Goal: Task Accomplishment & Management: Manage account settings

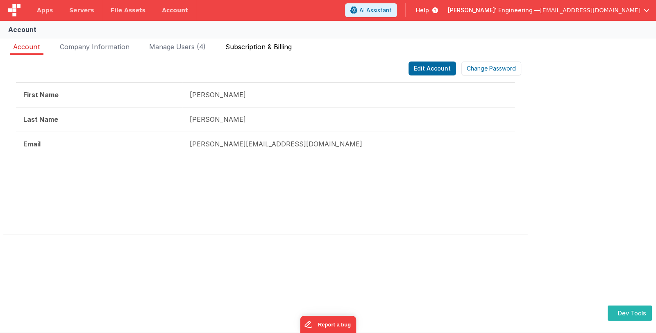
click at [248, 46] on span "Subscription & Billing" at bounding box center [258, 47] width 66 height 8
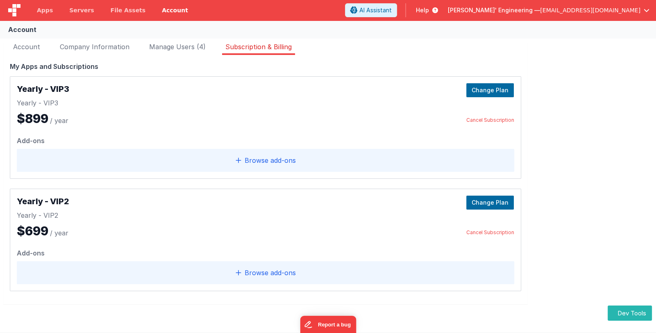
click at [159, 12] on link "Account" at bounding box center [175, 10] width 43 height 20
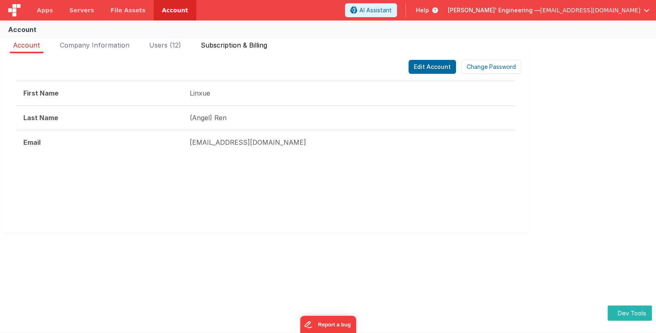
click at [236, 52] on li "Subscription & Billing" at bounding box center [234, 46] width 73 height 13
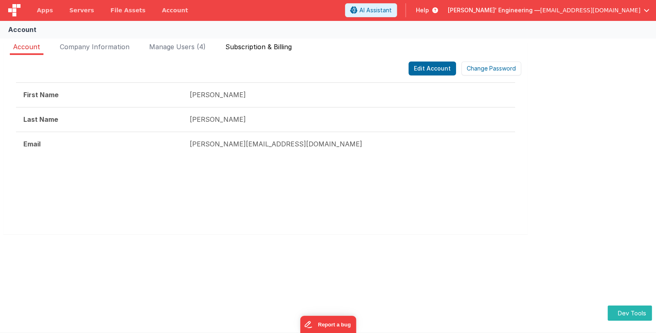
click at [270, 44] on span "Subscription & Billing" at bounding box center [258, 47] width 66 height 8
click at [256, 45] on span "Subscription & Billing" at bounding box center [258, 47] width 66 height 8
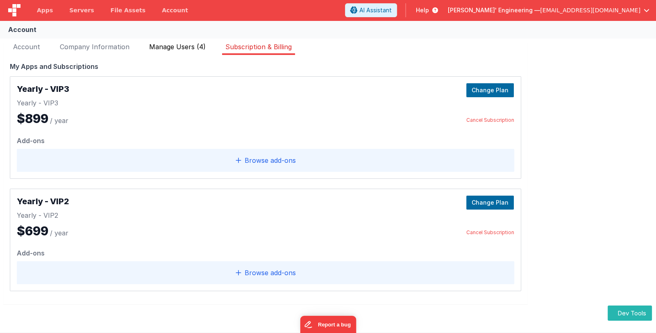
click at [189, 48] on span "Manage Users (4)" at bounding box center [177, 47] width 57 height 8
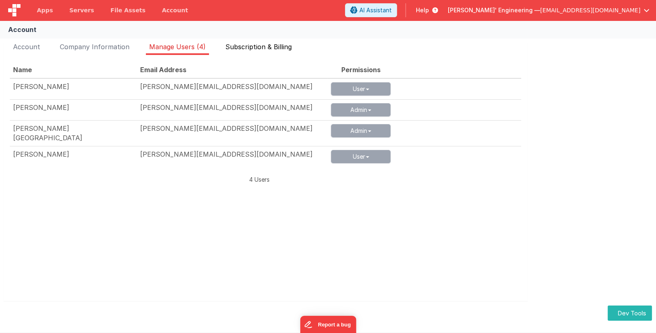
click at [247, 47] on span "Subscription & Billing" at bounding box center [258, 47] width 66 height 8
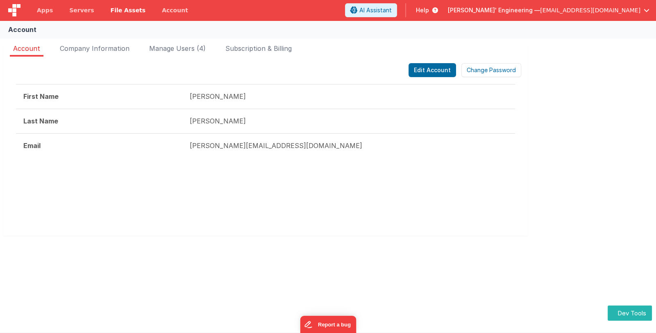
click at [121, 14] on link "File Assets" at bounding box center [128, 10] width 52 height 20
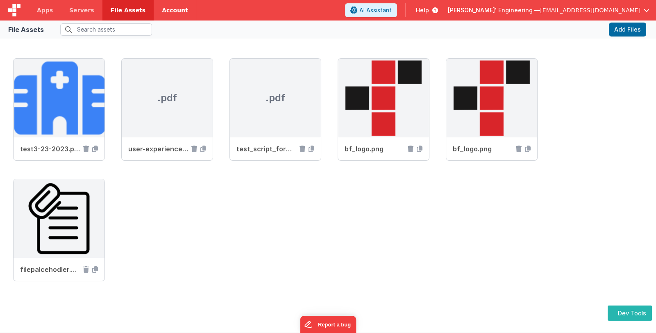
click at [156, 11] on link "Account" at bounding box center [175, 10] width 43 height 20
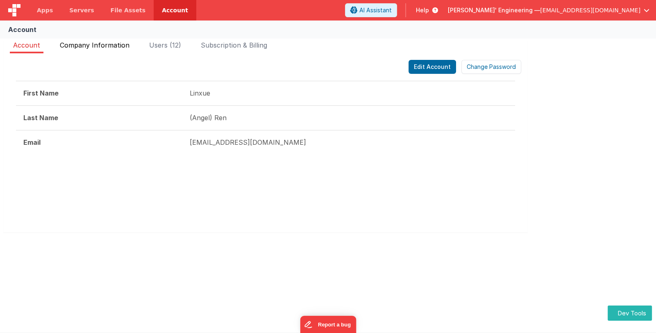
click at [121, 46] on span "Company Information" at bounding box center [95, 45] width 70 height 8
drag, startPoint x: 479, startPoint y: 178, endPoint x: 238, endPoint y: 50, distance: 272.4
click at [238, 50] on li "Subscription & Billing" at bounding box center [234, 46] width 73 height 13
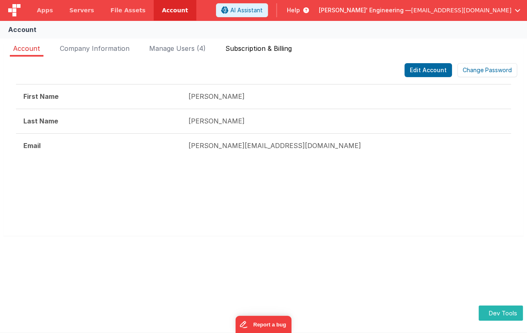
click at [264, 49] on span "Subscription & Billing" at bounding box center [258, 48] width 66 height 8
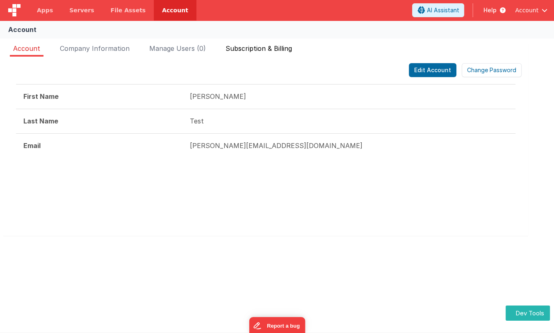
click at [289, 45] on span "Subscription & Billing" at bounding box center [258, 48] width 66 height 8
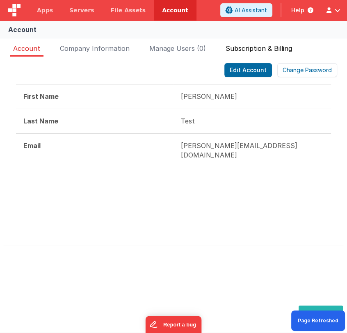
click at [268, 48] on span "Subscription & Billing" at bounding box center [258, 48] width 66 height 8
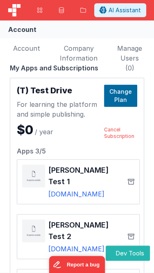
click at [124, 52] on li "Manage Users (0)" at bounding box center [130, 49] width 32 height 13
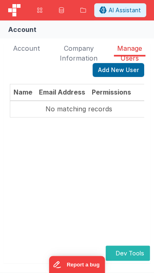
click at [73, 56] on span "Company Information" at bounding box center [79, 53] width 38 height 18
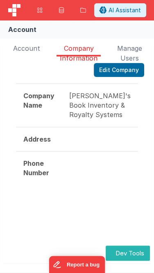
click at [24, 52] on span "Account" at bounding box center [26, 48] width 27 height 8
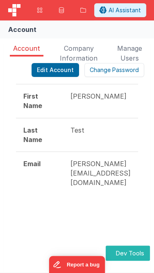
click at [123, 52] on li "Manage Users (0)" at bounding box center [130, 49] width 32 height 13
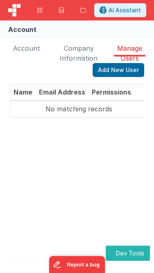
click at [86, 52] on span "Company Information" at bounding box center [79, 53] width 38 height 18
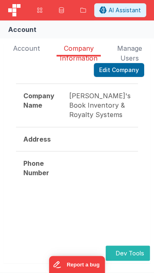
click at [21, 49] on span "Account" at bounding box center [26, 48] width 27 height 8
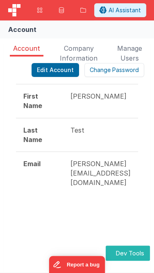
click at [130, 50] on span "Manage Users (0)" at bounding box center [129, 58] width 25 height 28
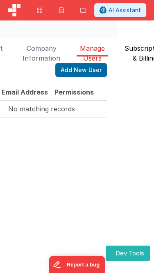
scroll to position [0, 52]
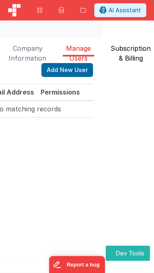
click at [130, 57] on span "Subscription & Billing" at bounding box center [131, 53] width 40 height 18
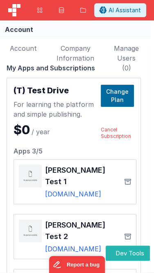
scroll to position [0, 2]
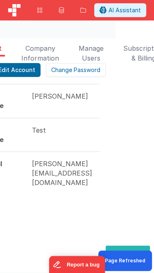
scroll to position [0, 52]
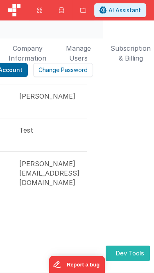
click at [124, 53] on li "Subscription & Billing" at bounding box center [130, 49] width 47 height 13
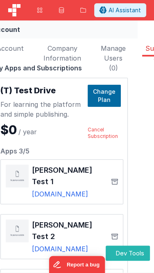
scroll to position [0, 0]
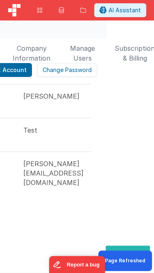
scroll to position [0, 52]
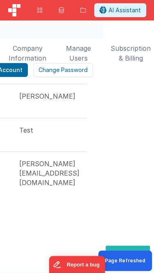
click at [129, 55] on span "Subscription & Billing" at bounding box center [131, 53] width 40 height 18
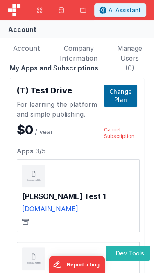
scroll to position [0, 0]
click at [116, 118] on div "Change Plan Cancel Subscription" at bounding box center [120, 112] width 33 height 55
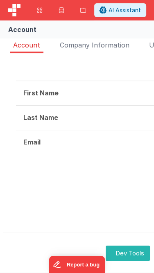
click at [100, 46] on span "Company Information" at bounding box center [95, 45] width 70 height 8
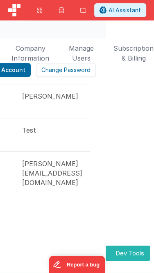
scroll to position [0, 50]
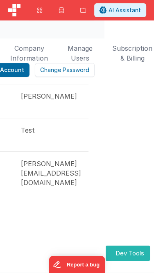
click at [25, 55] on span "Company Information" at bounding box center [29, 53] width 38 height 18
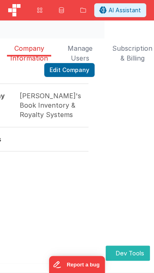
click at [78, 51] on span "Manage Users (0)" at bounding box center [80, 58] width 25 height 28
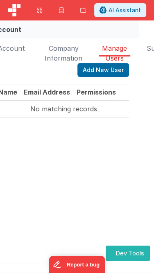
scroll to position [0, 28]
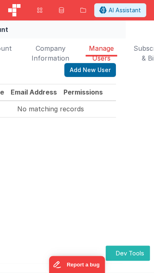
click at [137, 51] on span "Subscription & Billing" at bounding box center [154, 53] width 40 height 18
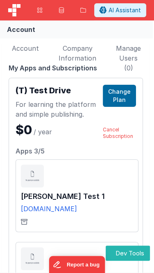
scroll to position [0, 0]
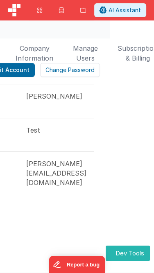
scroll to position [0, 47]
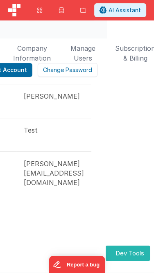
click at [125, 50] on span "Subscription & Billing" at bounding box center [135, 49] width 40 height 13
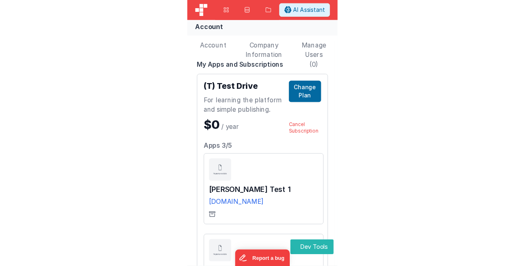
scroll to position [0, 0]
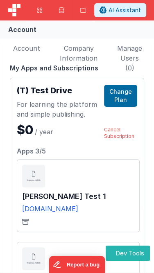
click at [130, 53] on span "Manage Users (0)" at bounding box center [129, 49] width 25 height 13
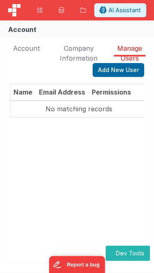
click at [77, 57] on div "Edit Account Change Password First Name Andrew Last Name Test Email andrew+15@d…" at bounding box center [77, 160] width 148 height 207
click at [70, 57] on div "Edit Account Change Password First Name Andrew Last Name Test Email andrew+15@d…" at bounding box center [77, 160] width 148 height 207
click at [73, 48] on span "Company Information" at bounding box center [79, 49] width 38 height 13
